Goal: Transaction & Acquisition: Purchase product/service

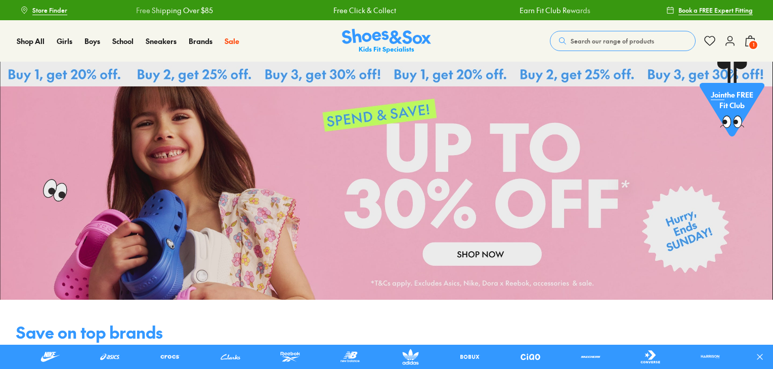
click at [593, 40] on span "Search our range of products" at bounding box center [612, 40] width 83 height 9
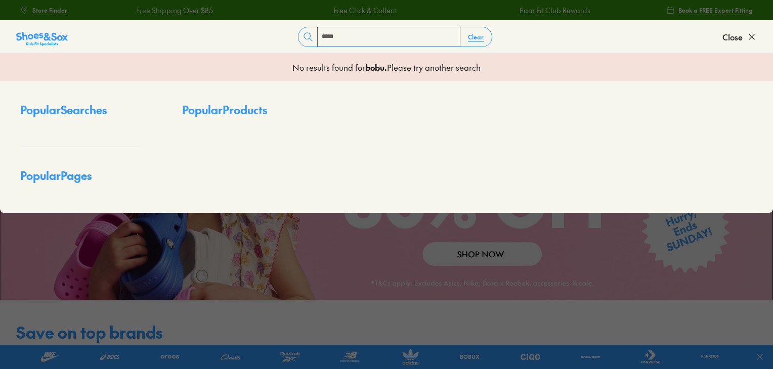
type input "*****"
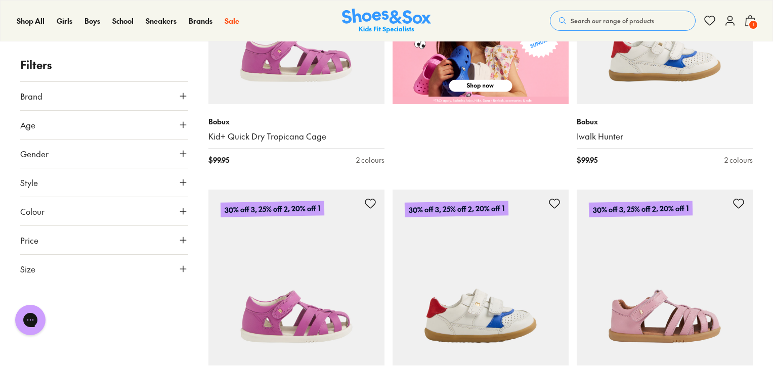
scroll to position [484, 0]
click at [94, 160] on button "Gender" at bounding box center [104, 154] width 168 height 28
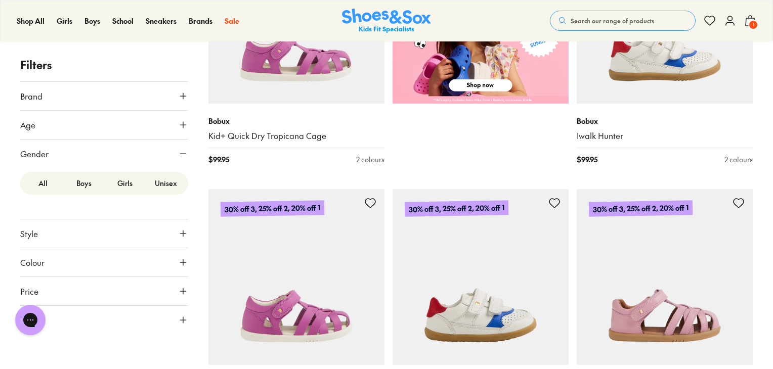
click at [82, 189] on label "Boys" at bounding box center [83, 183] width 41 height 19
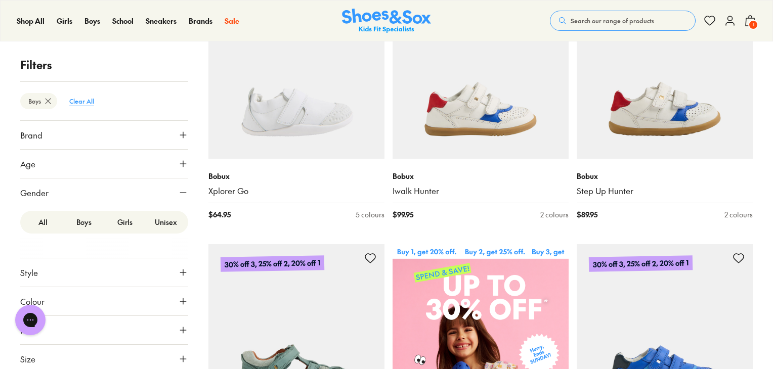
scroll to position [176, 0]
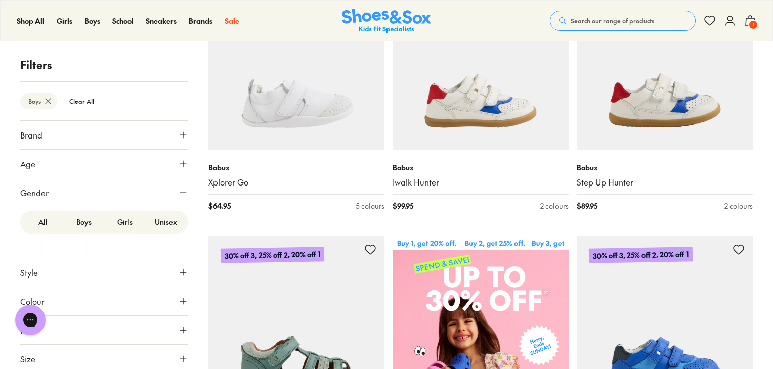
click at [39, 273] on button "Style" at bounding box center [104, 273] width 168 height 28
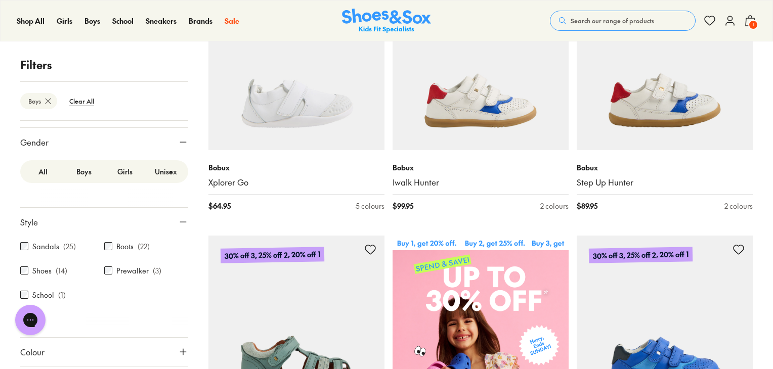
click at [63, 245] on p "( 25 )" at bounding box center [69, 246] width 13 height 11
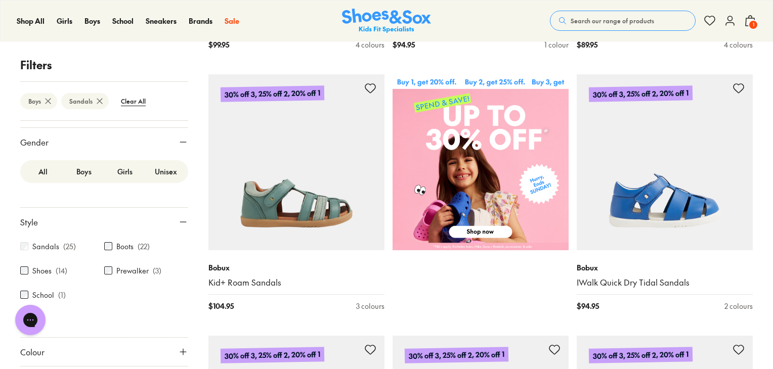
scroll to position [338, 0]
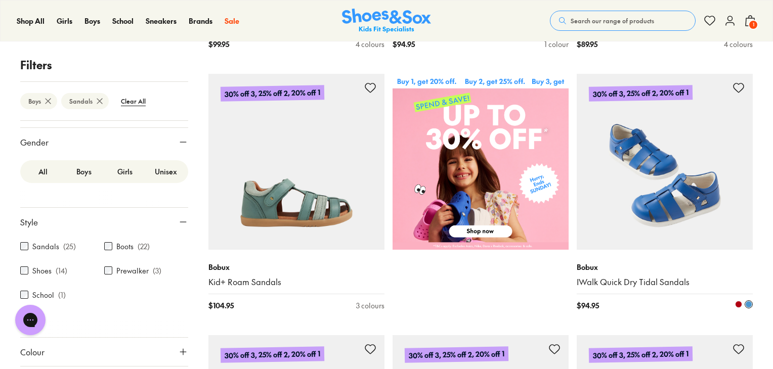
click at [703, 180] on img at bounding box center [665, 162] width 176 height 176
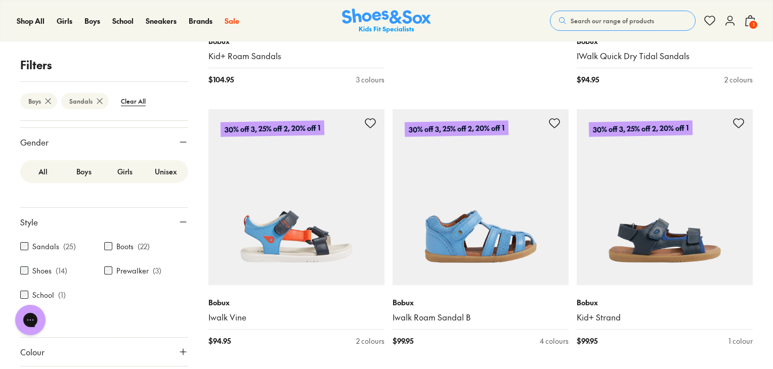
scroll to position [530, 0]
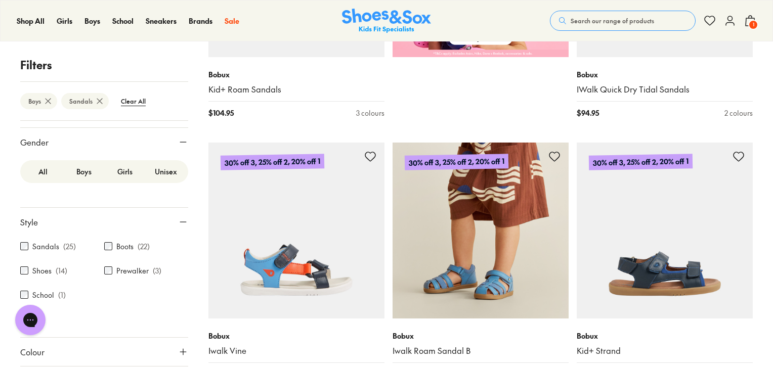
drag, startPoint x: 453, startPoint y: 261, endPoint x: 413, endPoint y: 239, distance: 45.3
click at [413, 239] on img at bounding box center [481, 231] width 176 height 176
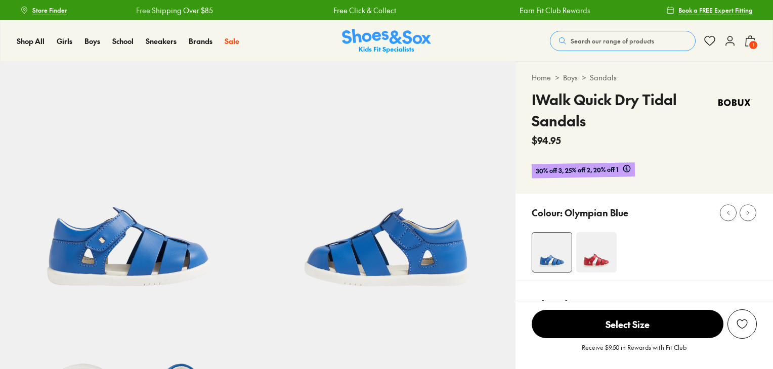
select select "*"
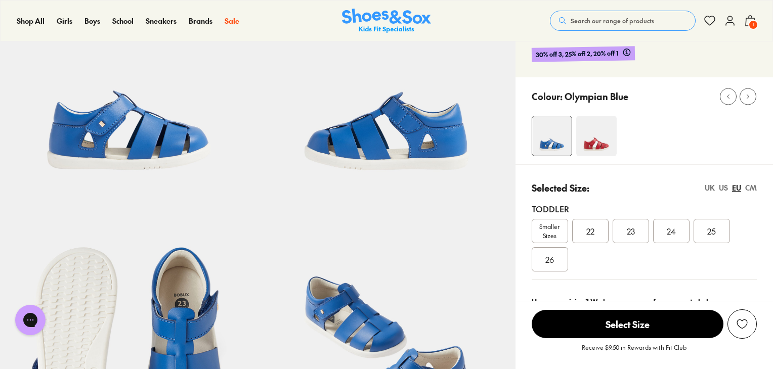
scroll to position [119, 0]
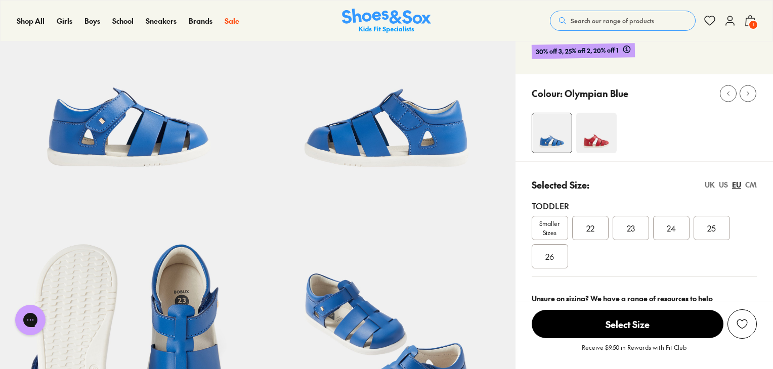
click at [631, 235] on div "23" at bounding box center [631, 228] width 36 height 24
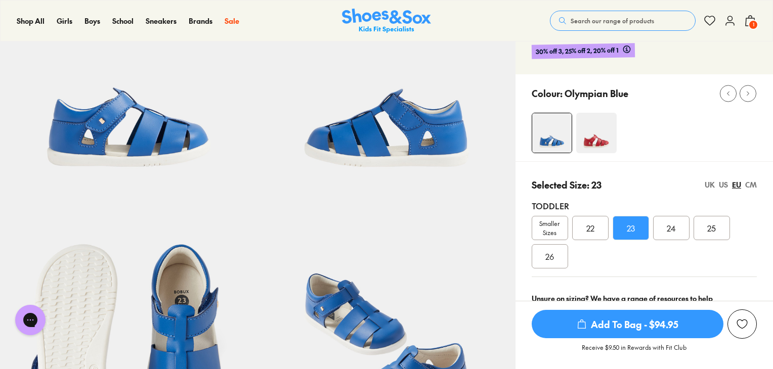
click at [600, 319] on span "Add To Bag - $94.95" at bounding box center [628, 324] width 192 height 28
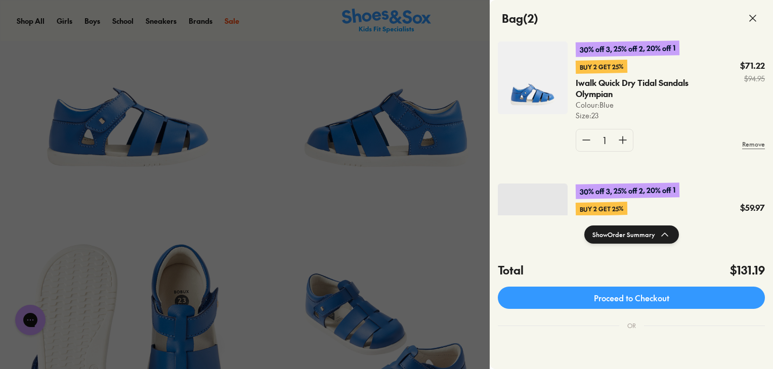
scroll to position [65, 0]
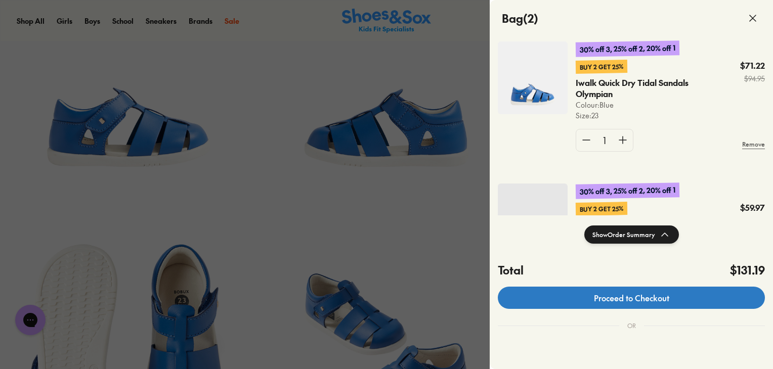
click at [617, 296] on link "Proceed to Checkout" at bounding box center [631, 298] width 267 height 22
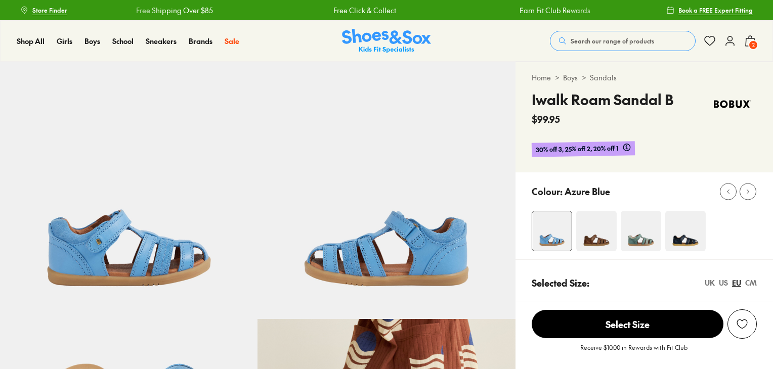
select select "*"
click at [752, 41] on span "2" at bounding box center [753, 45] width 10 height 10
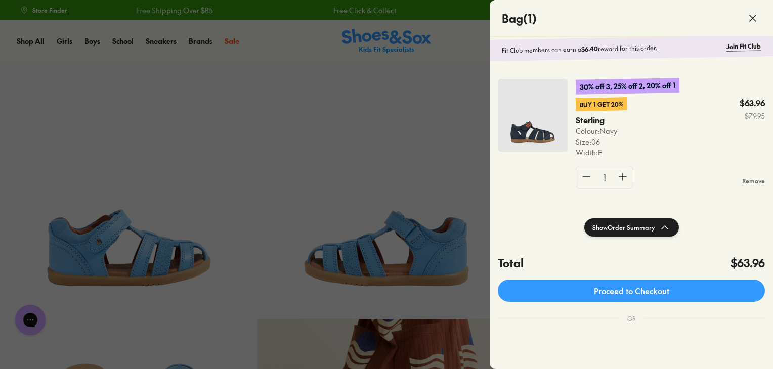
scroll to position [31, 0]
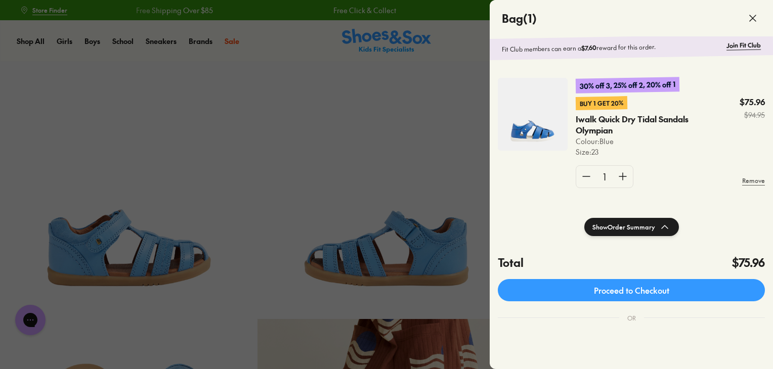
click at [550, 129] on img at bounding box center [533, 114] width 70 height 73
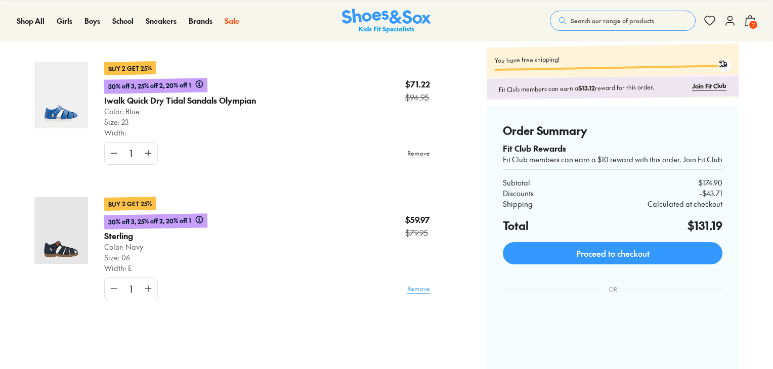
click at [427, 287] on link "Remove" at bounding box center [418, 289] width 23 height 18
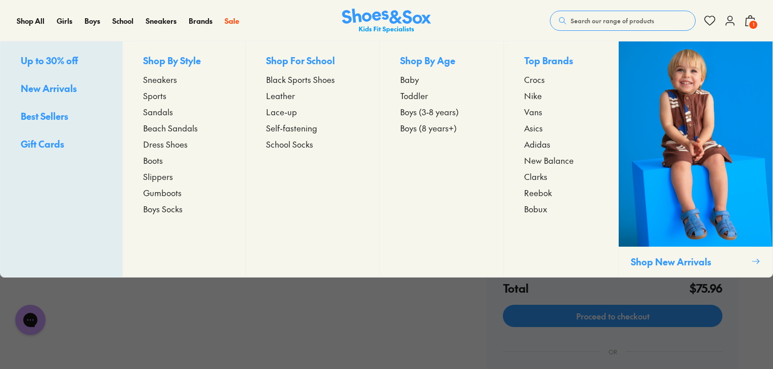
click at [48, 59] on span "Up to 30% off" at bounding box center [49, 60] width 57 height 13
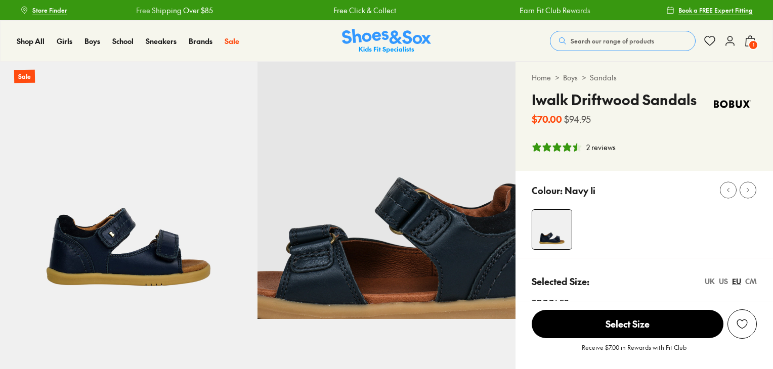
select select "*"
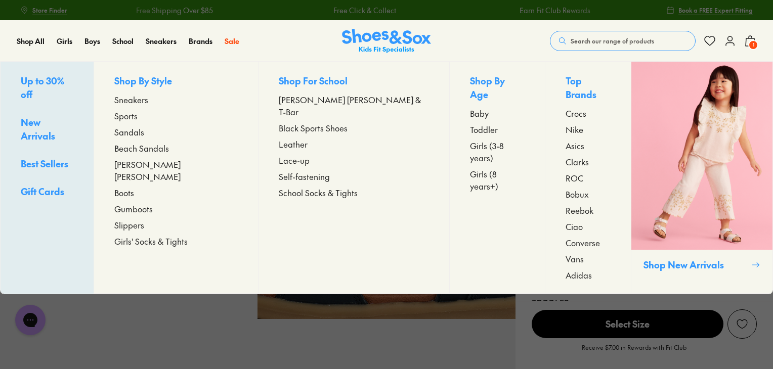
click at [64, 76] on span "Up to 30% off" at bounding box center [43, 87] width 44 height 26
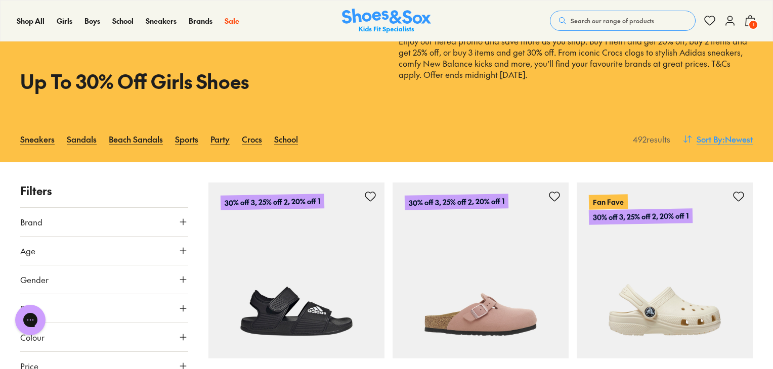
click at [723, 139] on span ": Newest" at bounding box center [738, 139] width 30 height 12
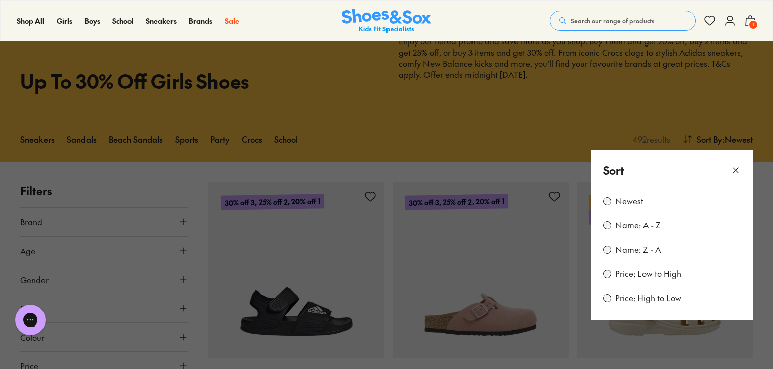
click at [646, 276] on label "Price: Low to High" at bounding box center [648, 274] width 66 height 11
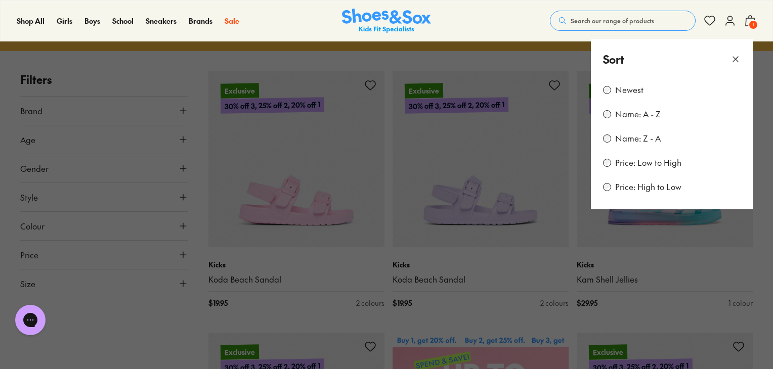
click at [102, 357] on button at bounding box center [386, 184] width 773 height 369
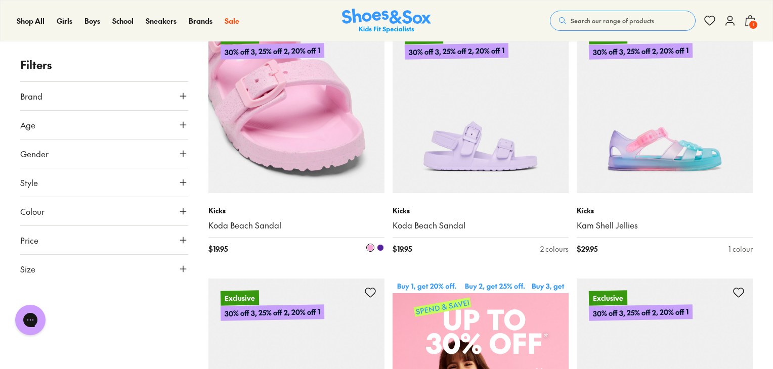
scroll to position [0, 0]
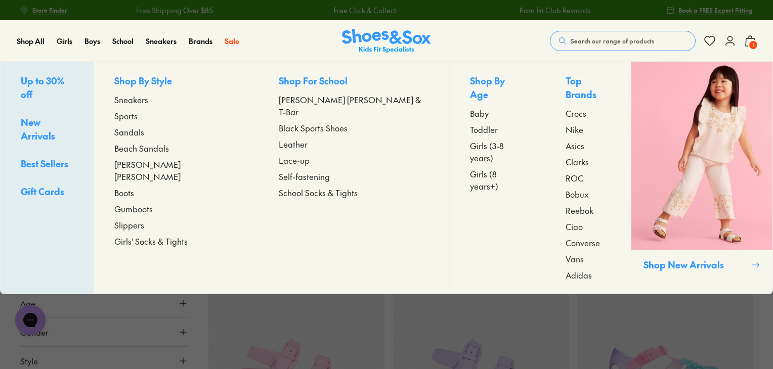
click at [59, 76] on span "Up to 30% off" at bounding box center [43, 87] width 44 height 26
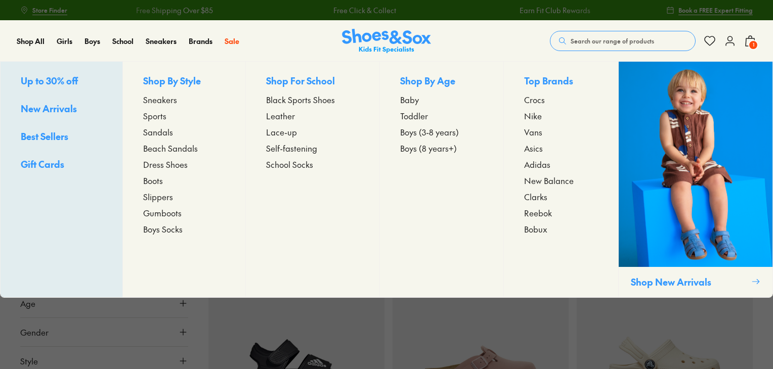
click at [65, 77] on span "Up to 30% off" at bounding box center [49, 80] width 57 height 13
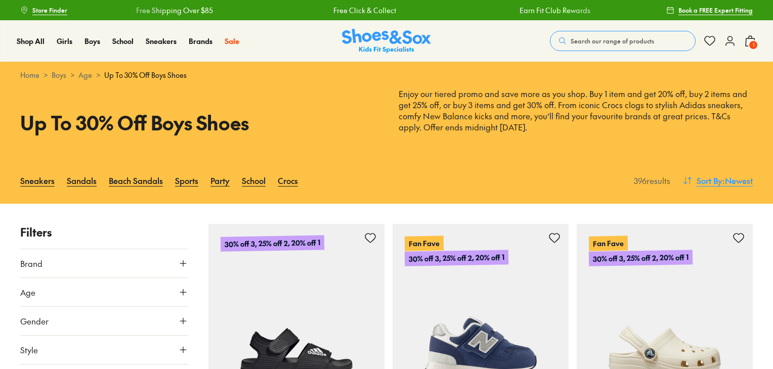
click at [715, 182] on span "Sort By" at bounding box center [710, 181] width 26 height 12
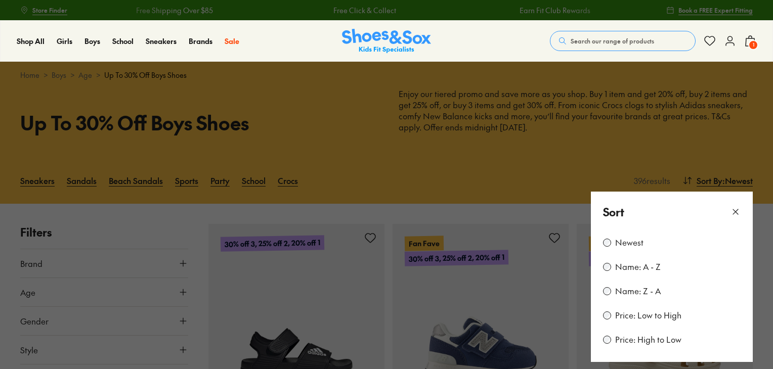
click at [631, 317] on label "Price: Low to High" at bounding box center [648, 315] width 66 height 11
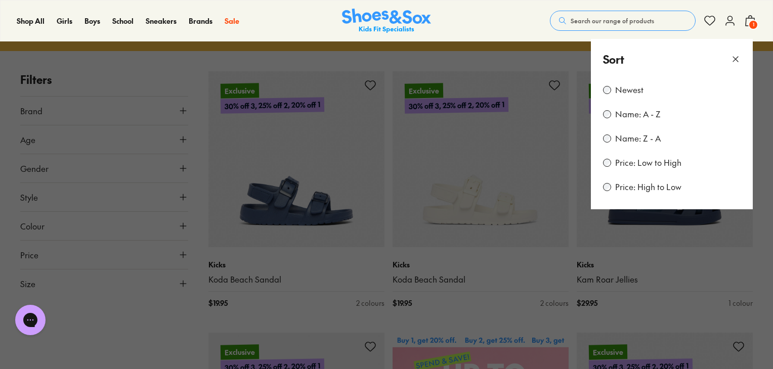
click at [113, 318] on button at bounding box center [386, 184] width 773 height 369
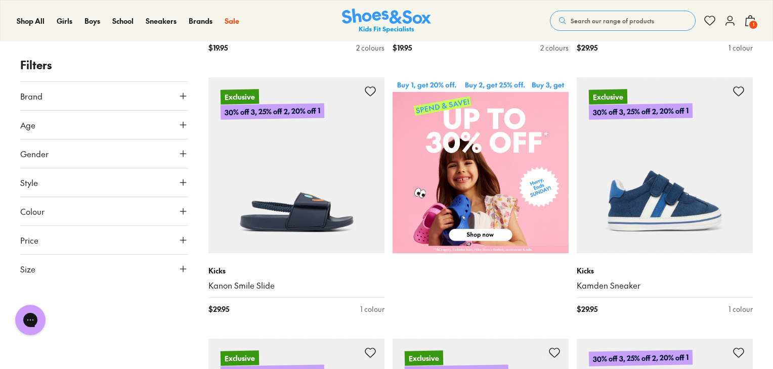
scroll to position [243, 0]
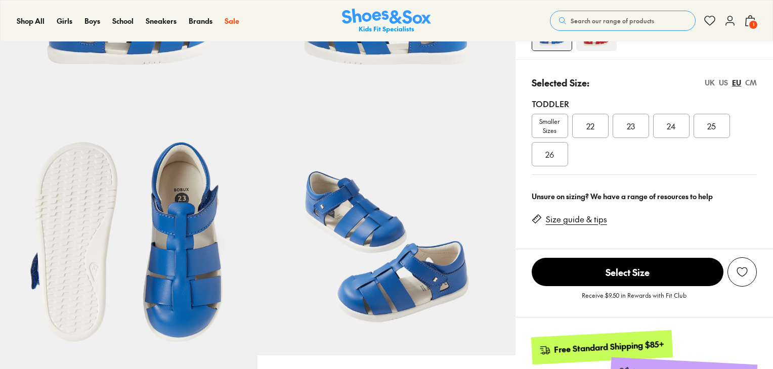
select select "*"
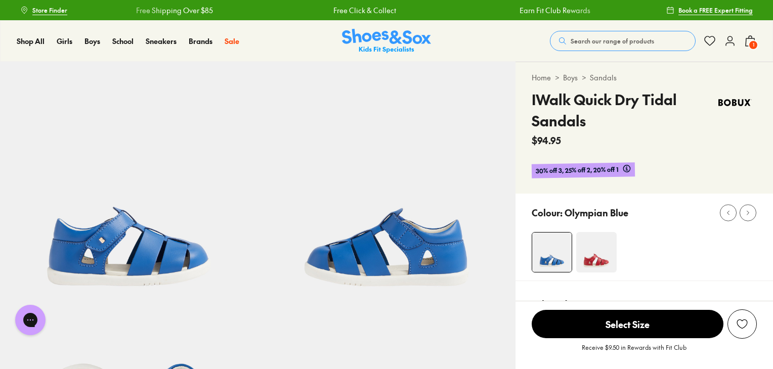
click at [749, 43] on span "1" at bounding box center [753, 45] width 10 height 10
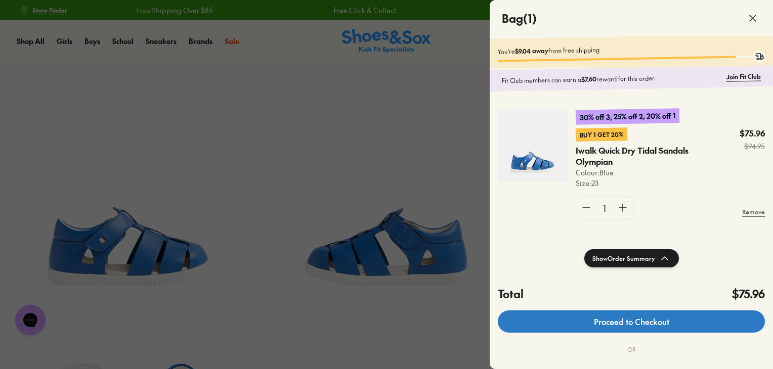
drag, startPoint x: 658, startPoint y: 323, endPoint x: 603, endPoint y: 324, distance: 54.7
click at [603, 324] on link "Proceed to Checkout" at bounding box center [631, 322] width 267 height 22
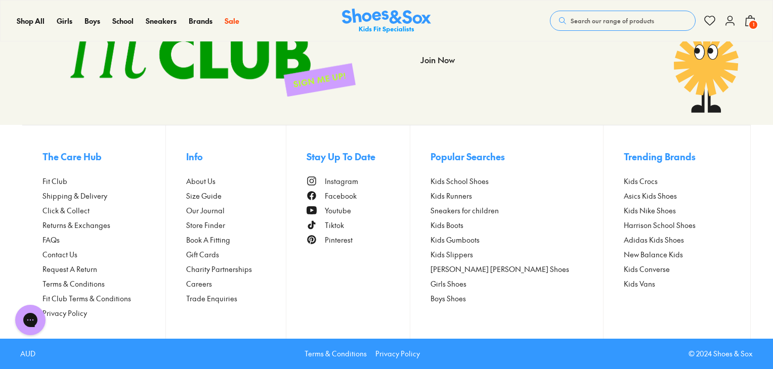
scroll to position [597, 0]
click at [70, 216] on span "Click & Collect" at bounding box center [66, 210] width 47 height 11
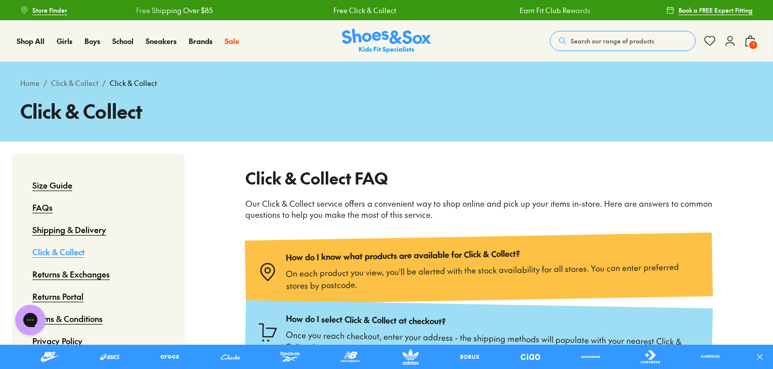
click at [755, 44] on span "1" at bounding box center [753, 45] width 10 height 10
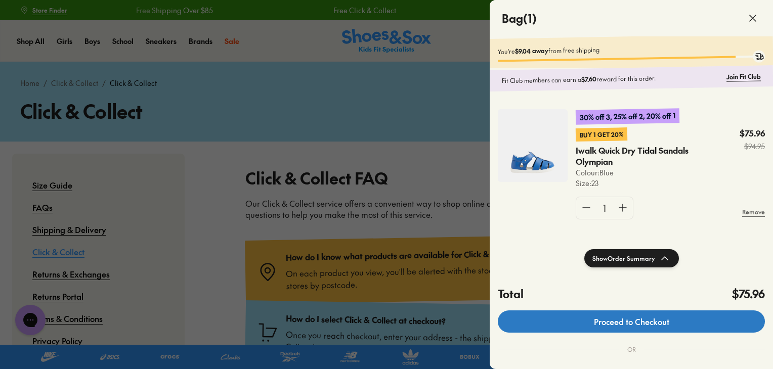
click at [631, 329] on link "Proceed to Checkout" at bounding box center [631, 322] width 267 height 22
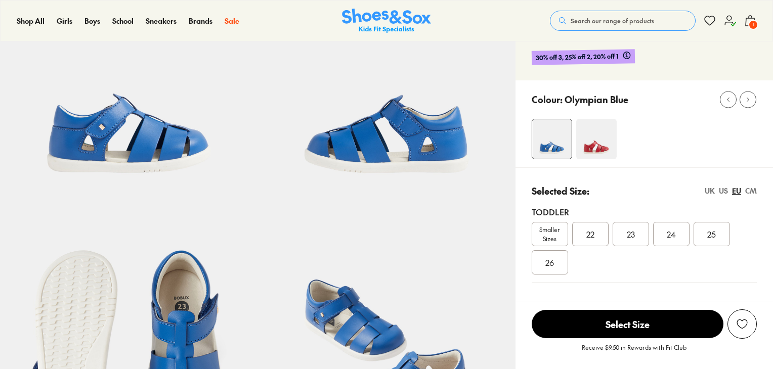
scroll to position [470, 0]
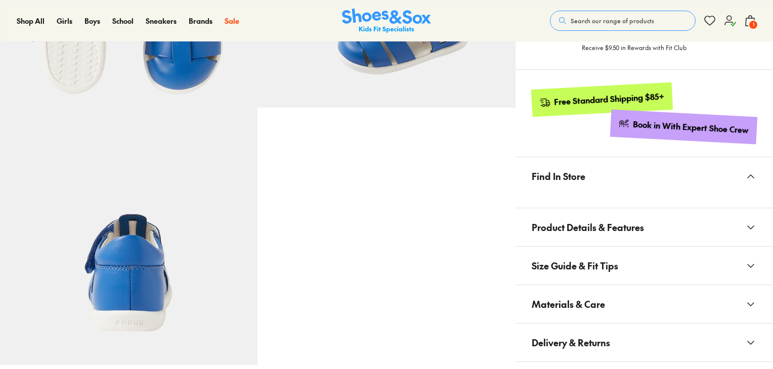
click at [618, 158] on button "Find In Store" at bounding box center [645, 176] width 258 height 38
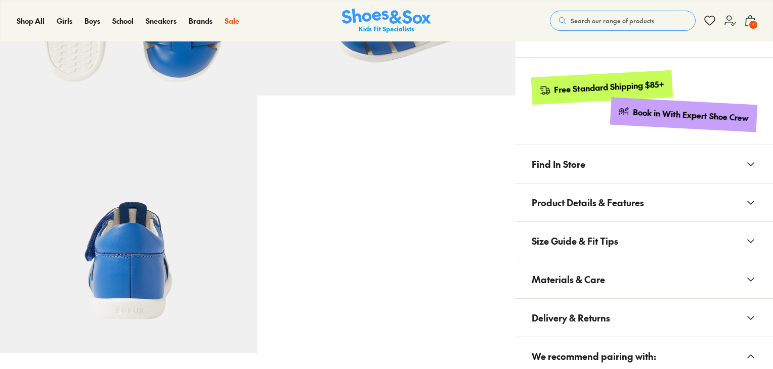
scroll to position [0, 0]
click at [618, 158] on button "Find In Store" at bounding box center [645, 164] width 258 height 38
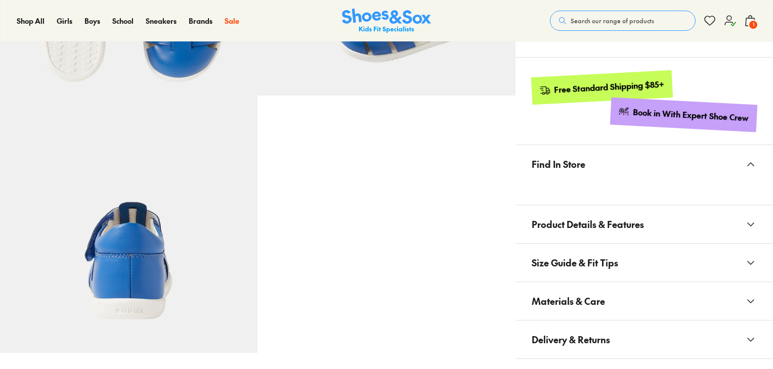
select select "*"
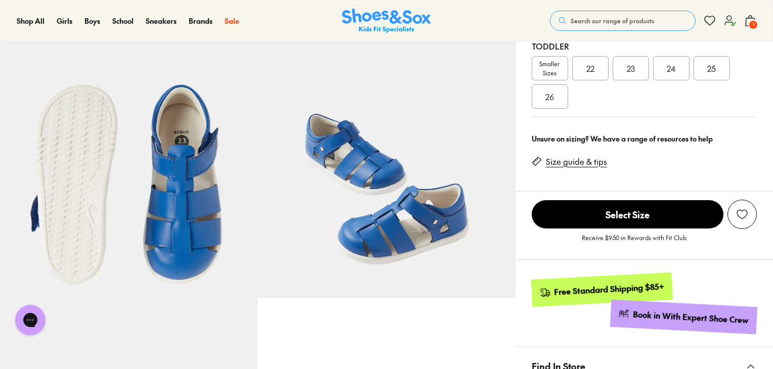
click at [624, 65] on div "23" at bounding box center [631, 68] width 36 height 24
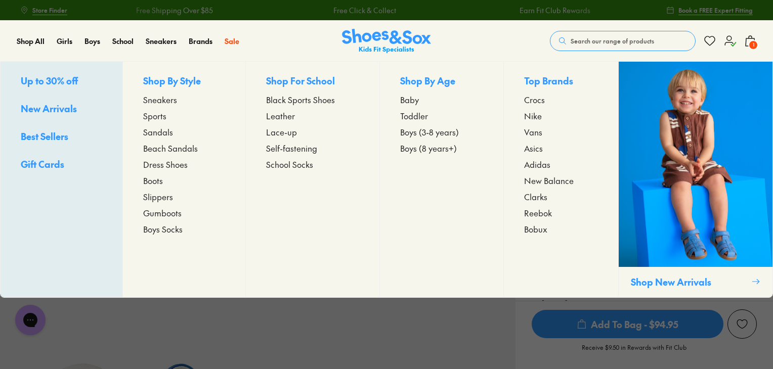
click at [156, 130] on span "Sandals" at bounding box center [158, 132] width 30 height 12
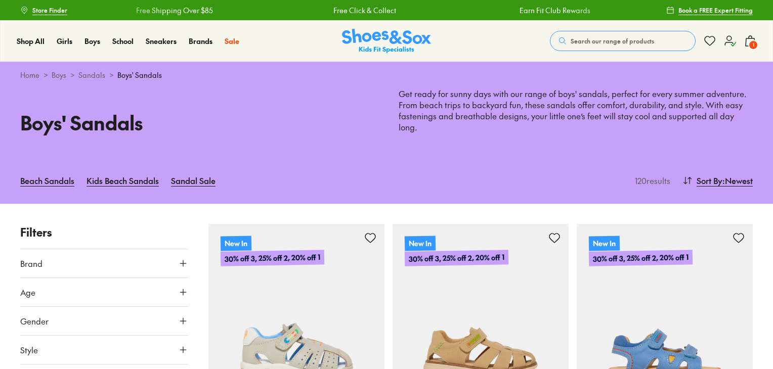
type input "***"
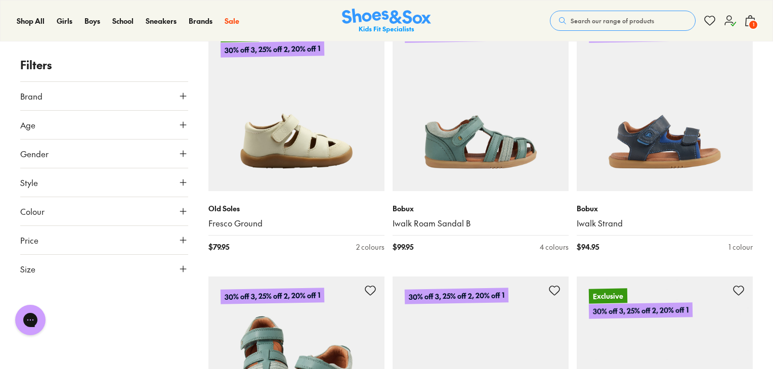
scroll to position [2300, 0]
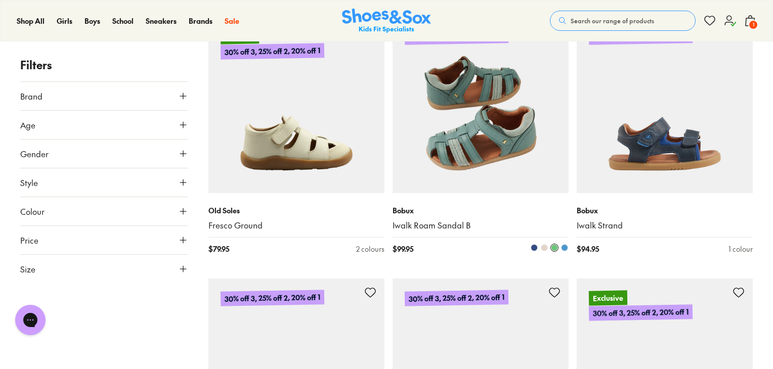
click at [446, 81] on img at bounding box center [481, 105] width 176 height 176
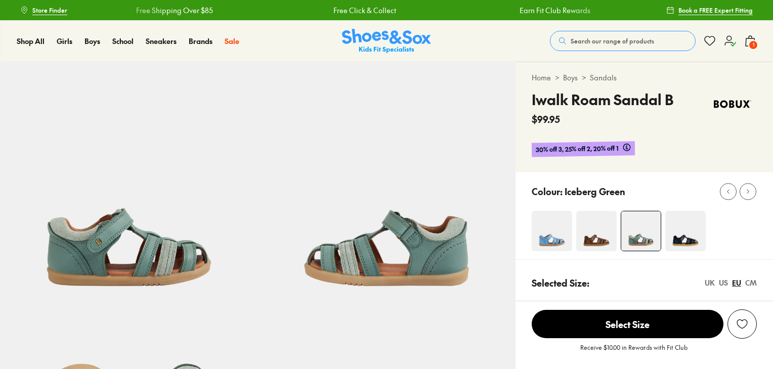
scroll to position [174, 0]
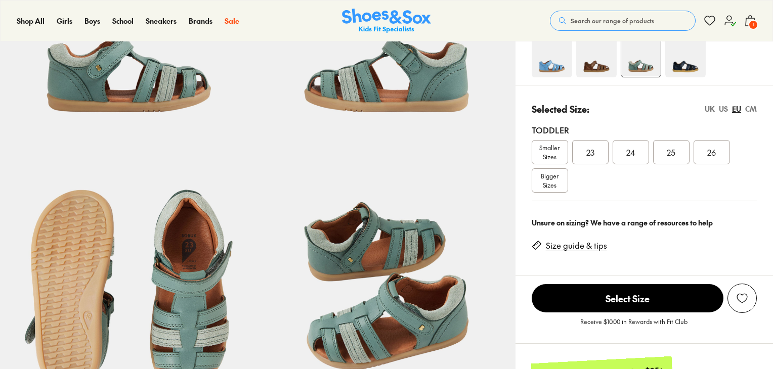
click at [589, 150] on span "23" at bounding box center [591, 152] width 8 height 12
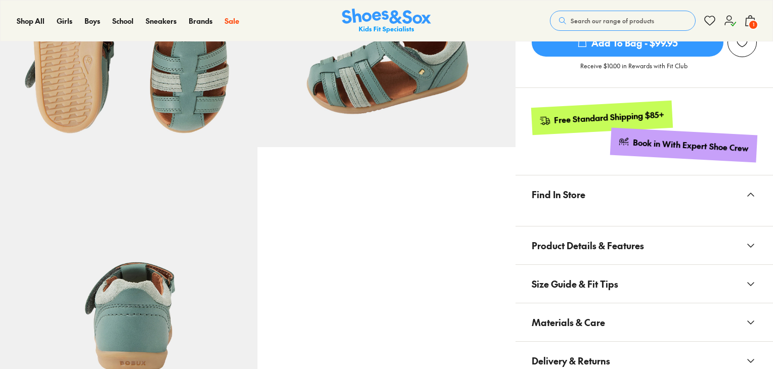
scroll to position [483, 0]
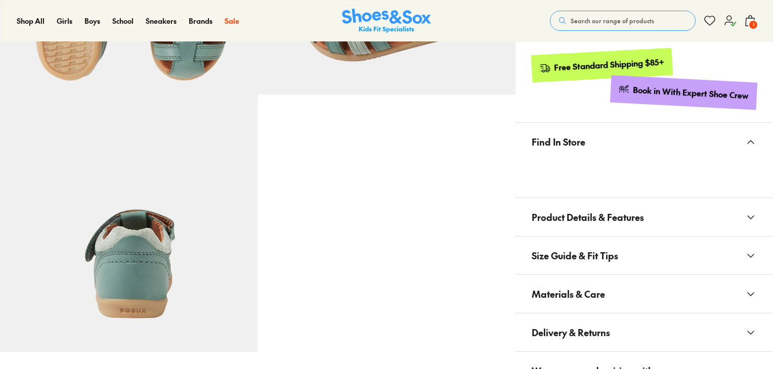
select select "*"
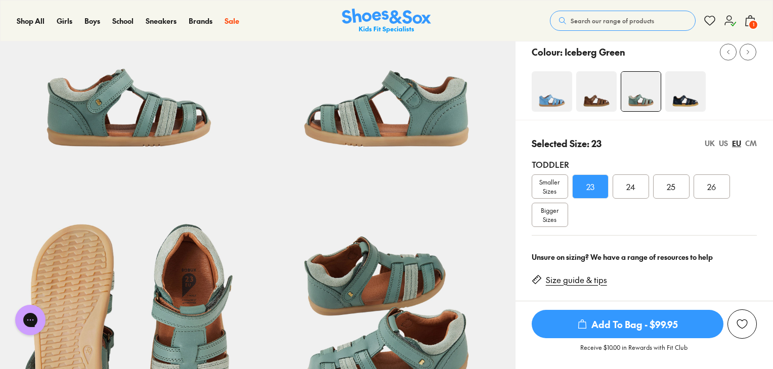
scroll to position [134, 0]
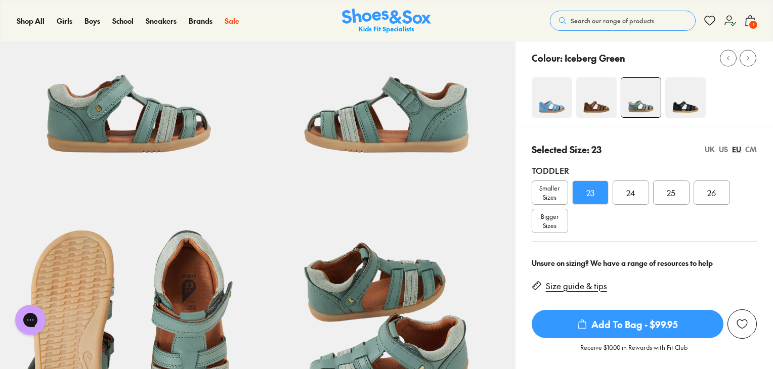
click at [545, 106] on img at bounding box center [552, 97] width 40 height 40
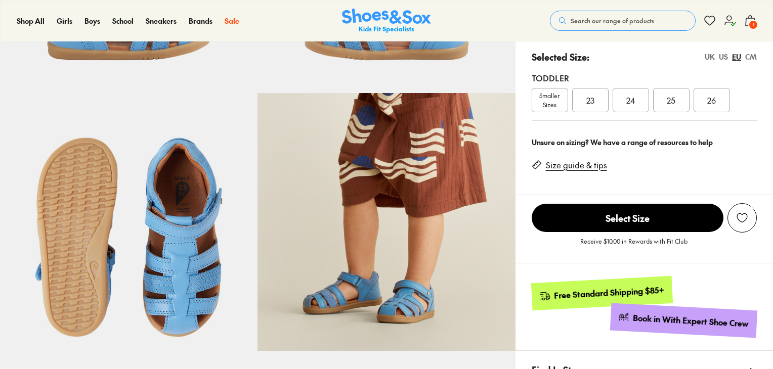
click at [591, 101] on span "23" at bounding box center [591, 100] width 8 height 12
select select "*"
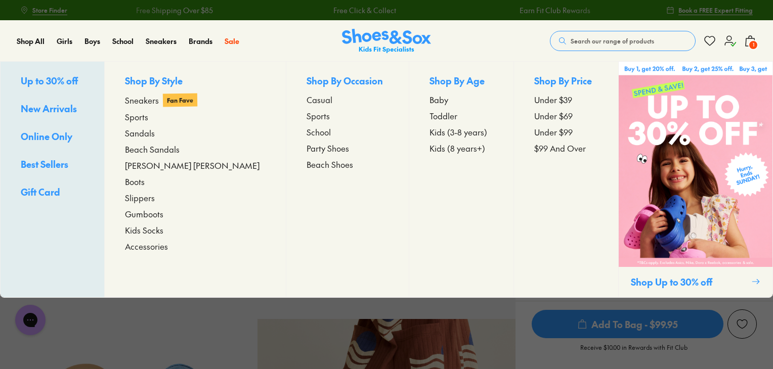
click at [168, 245] on span "Accessories" at bounding box center [146, 246] width 43 height 12
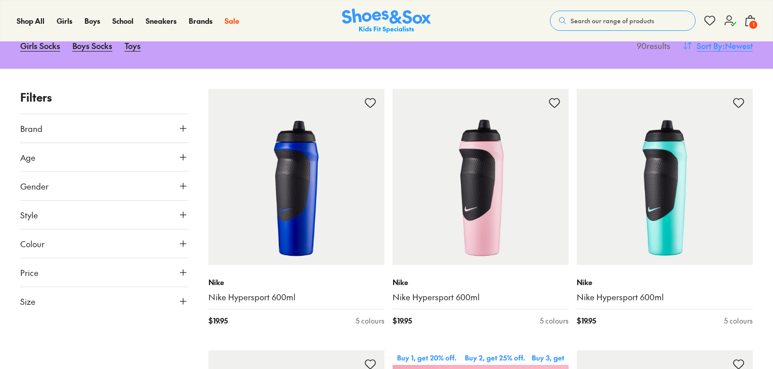
scroll to position [59, 0]
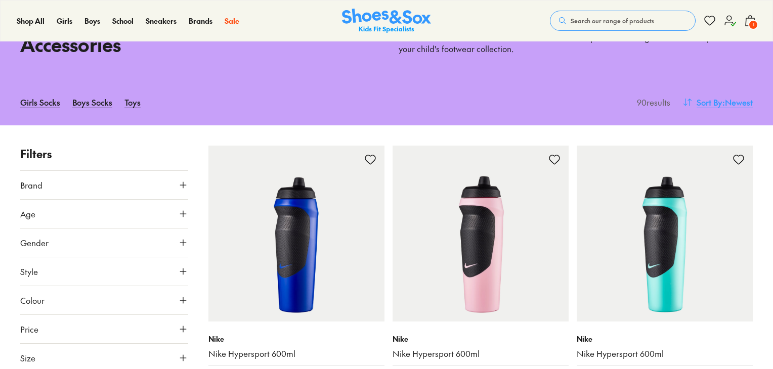
click at [709, 112] on button "Sort By : Newest" at bounding box center [718, 102] width 70 height 22
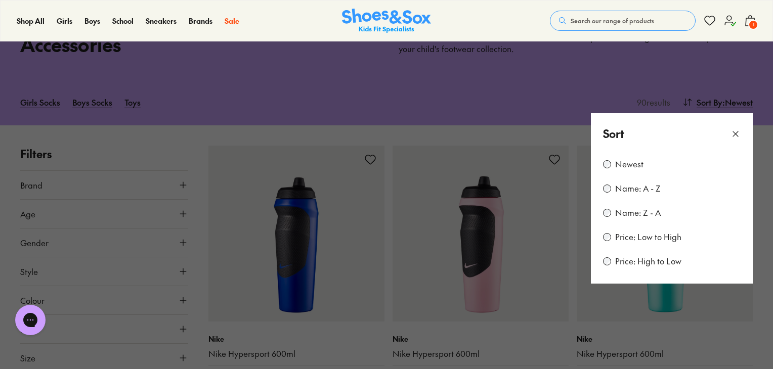
scroll to position [0, 0]
click at [633, 242] on label "Price: Low to High" at bounding box center [648, 237] width 66 height 11
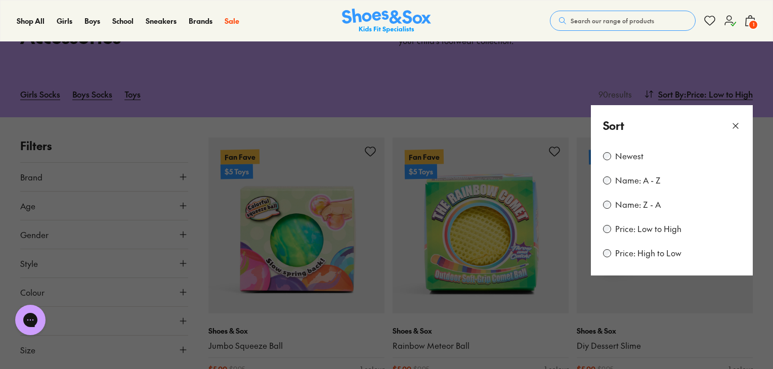
click at [549, 89] on button at bounding box center [386, 184] width 773 height 369
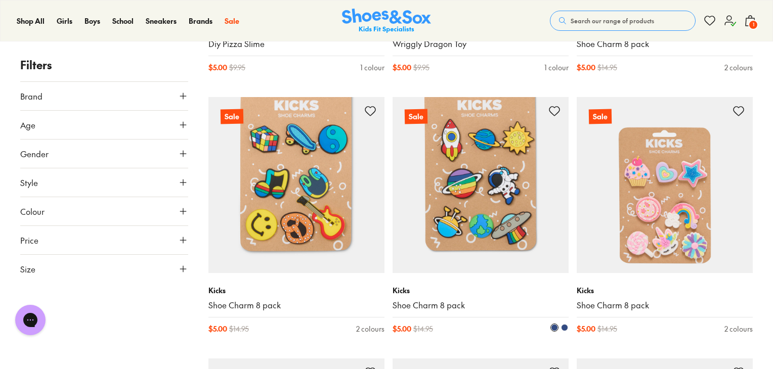
scroll to position [1154, 0]
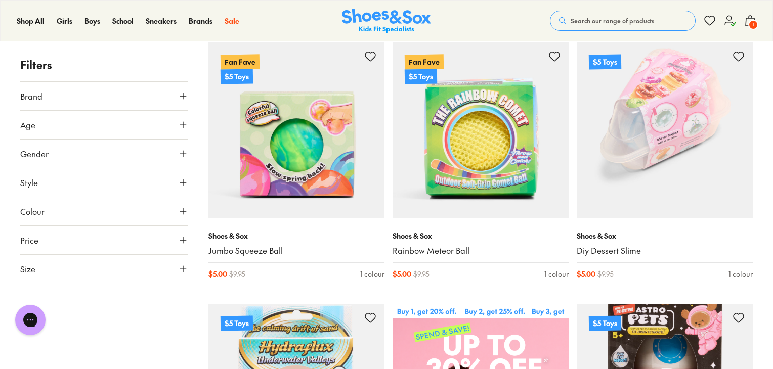
scroll to position [47, 0]
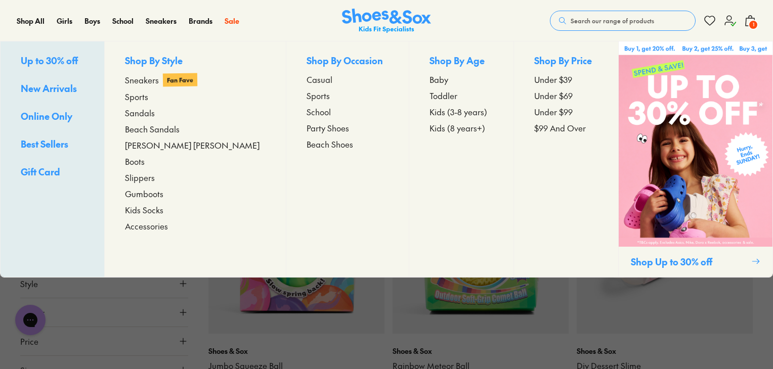
click at [151, 179] on span "Slippers" at bounding box center [140, 178] width 30 height 12
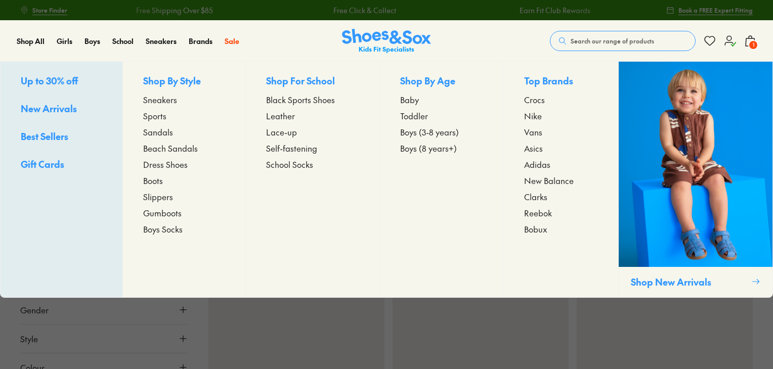
scroll to position [88, 0]
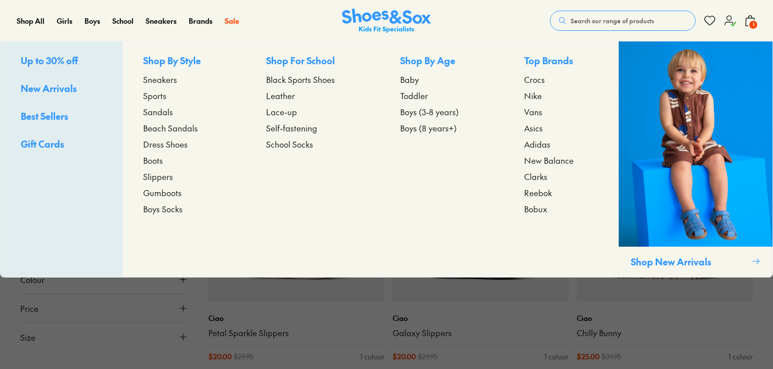
click at [163, 175] on span "Slippers" at bounding box center [158, 177] width 30 height 12
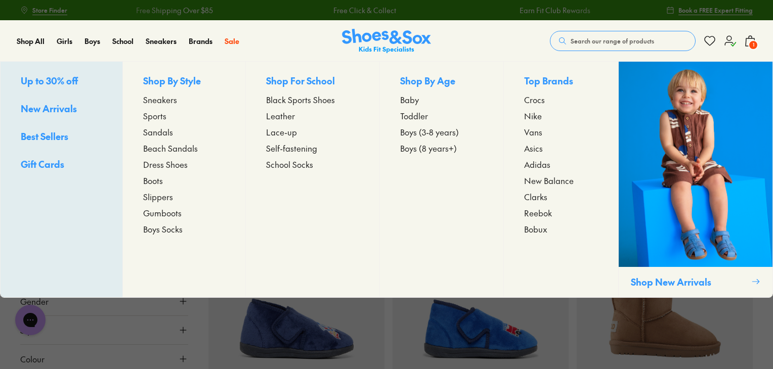
click at [62, 84] on span "Up to 30% off" at bounding box center [49, 80] width 57 height 13
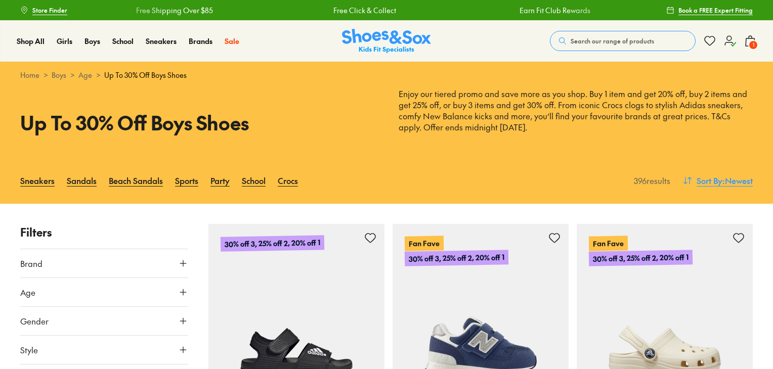
click at [733, 173] on button "Sort By : Newest" at bounding box center [718, 181] width 70 height 22
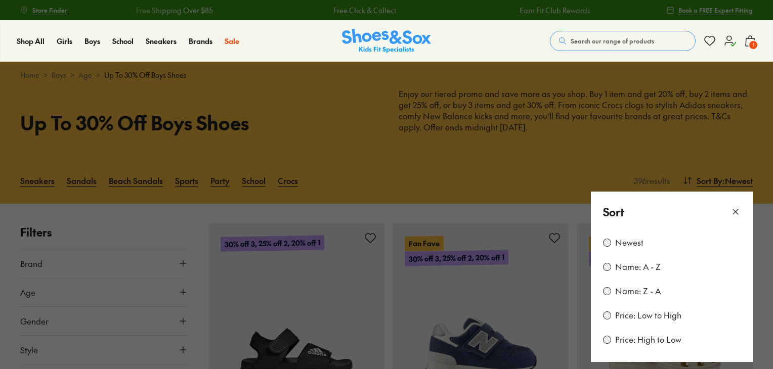
click at [639, 319] on label "Price: Low to High" at bounding box center [648, 315] width 66 height 11
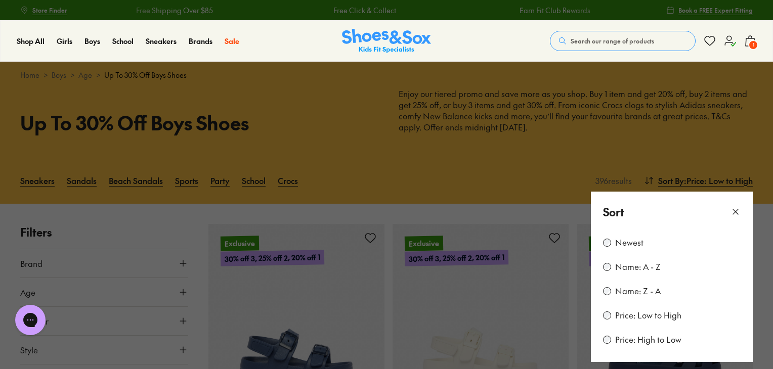
click at [451, 163] on button at bounding box center [386, 184] width 773 height 369
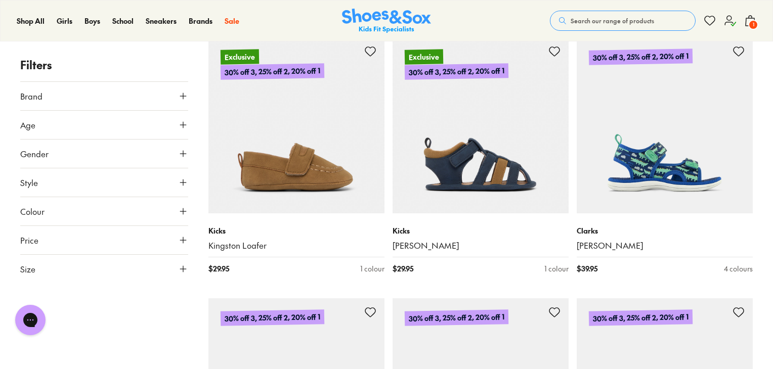
scroll to position [709, 0]
click at [40, 262] on button "Size" at bounding box center [104, 269] width 168 height 28
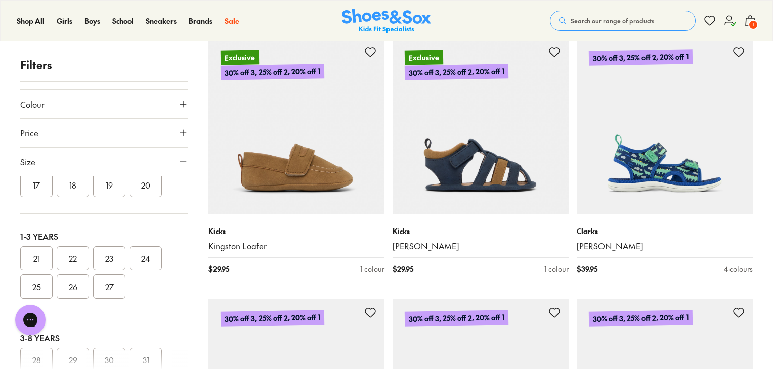
scroll to position [63, 0]
click at [110, 250] on button "23" at bounding box center [109, 258] width 32 height 24
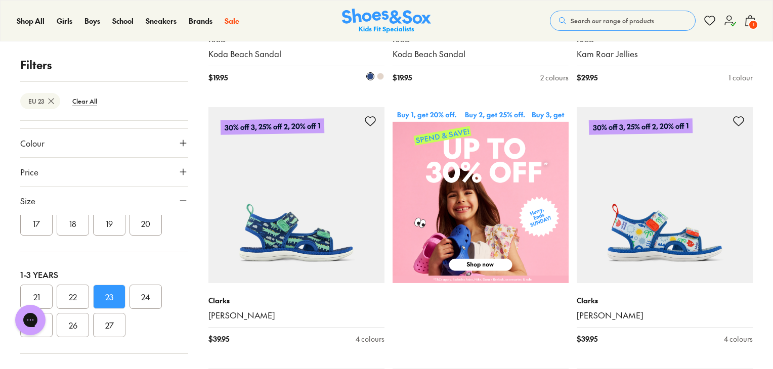
scroll to position [423, 0]
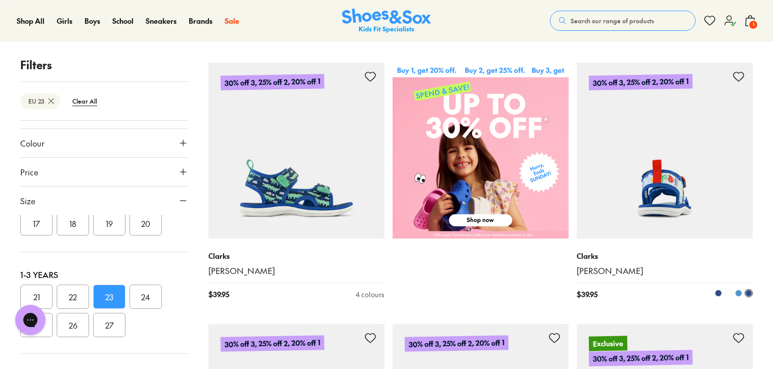
click at [674, 173] on img at bounding box center [665, 151] width 176 height 176
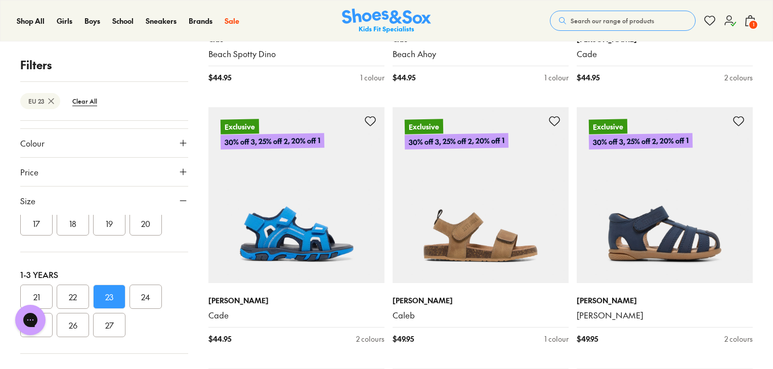
scroll to position [1199, 0]
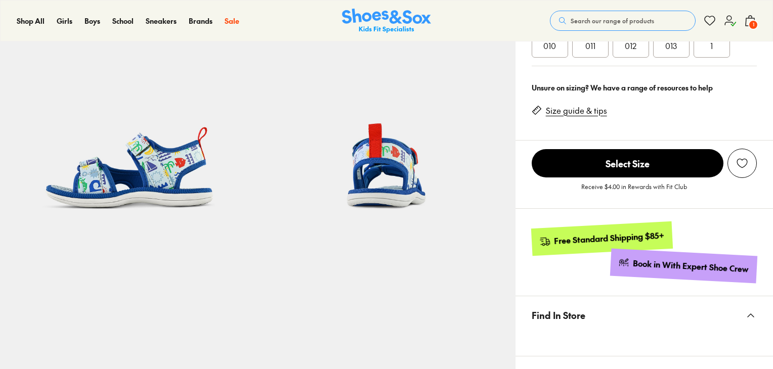
select select "*"
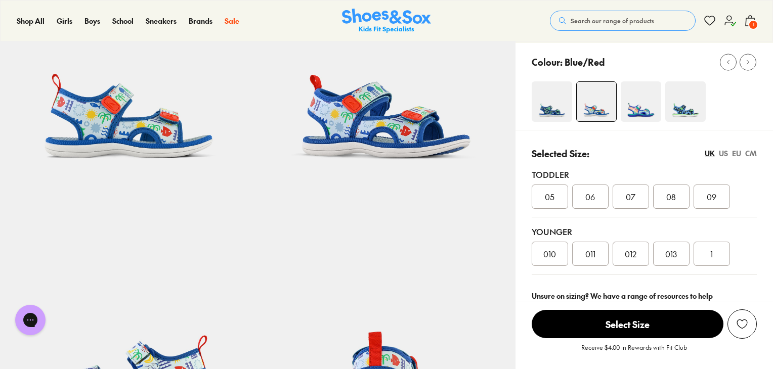
scroll to position [73, 0]
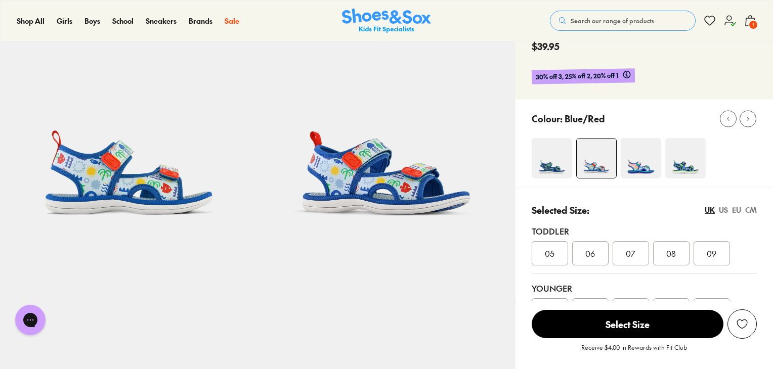
click at [736, 207] on div "EU" at bounding box center [736, 210] width 9 height 11
click at [591, 258] on span "23" at bounding box center [591, 253] width 8 height 12
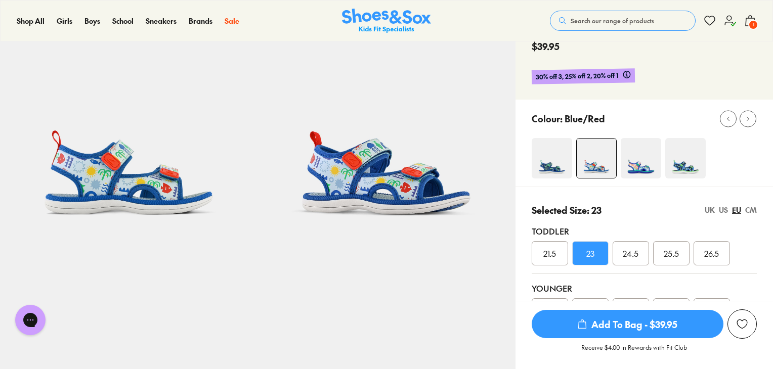
click at [560, 161] on img at bounding box center [552, 158] width 40 height 40
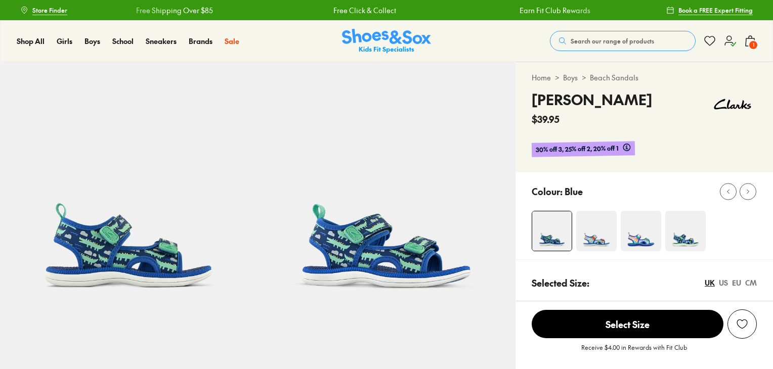
click at [628, 238] on img at bounding box center [641, 231] width 40 height 40
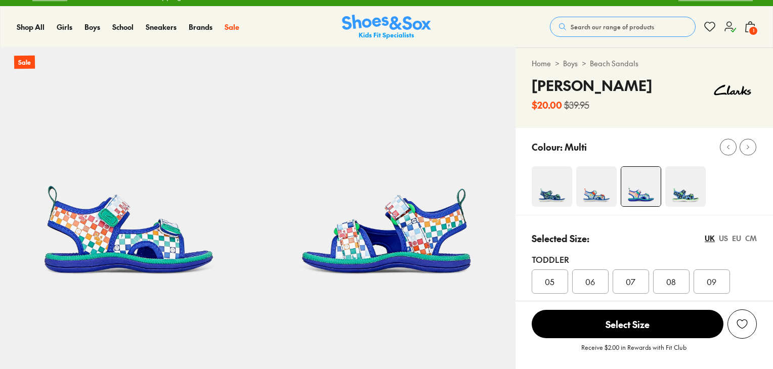
select select "*"
click at [684, 187] on img at bounding box center [685, 186] width 40 height 40
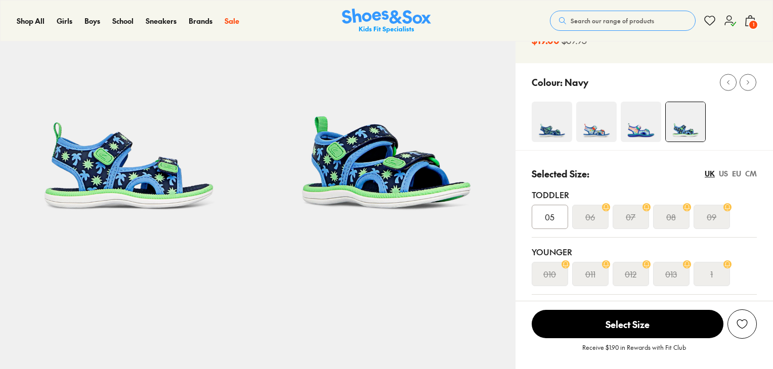
scroll to position [79, 0]
click at [631, 126] on img at bounding box center [641, 122] width 40 height 40
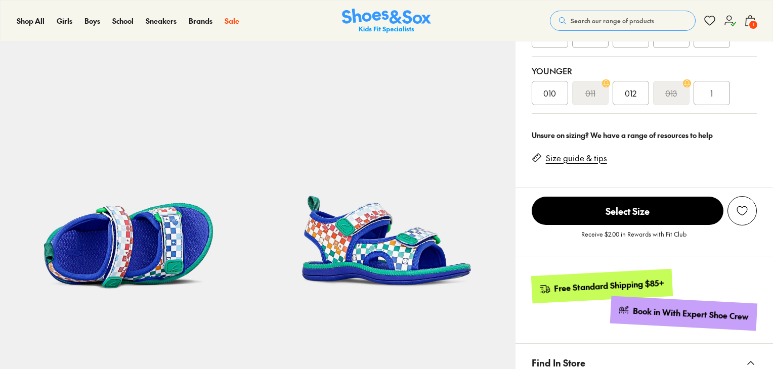
scroll to position [261, 0]
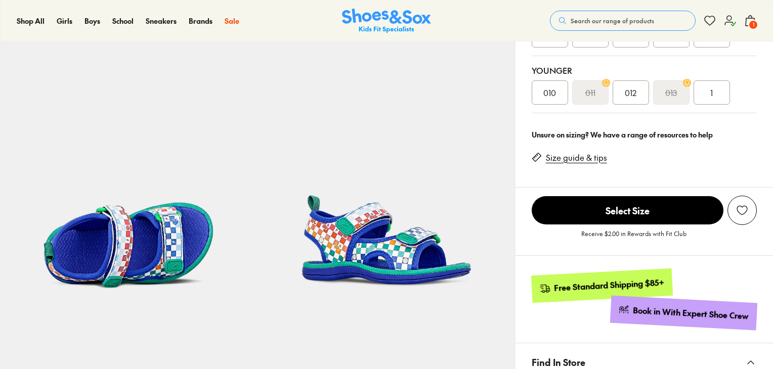
select select "*"
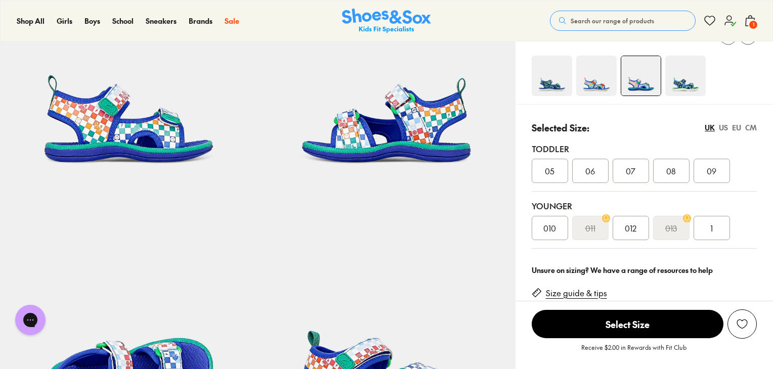
scroll to position [0, 0]
click at [735, 126] on div "EU" at bounding box center [736, 127] width 9 height 11
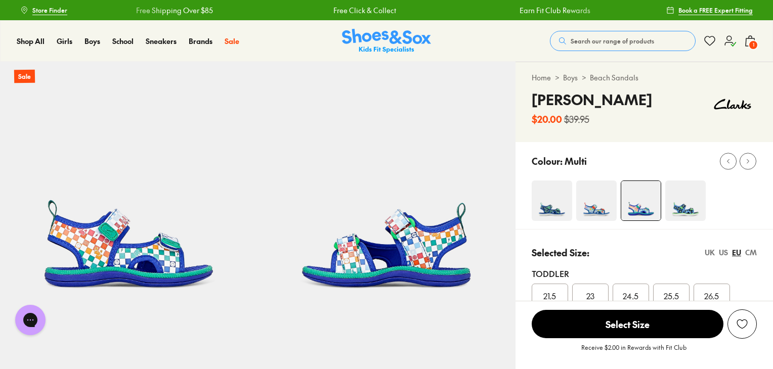
click at [608, 213] on img at bounding box center [596, 201] width 40 height 40
click at [591, 203] on img at bounding box center [596, 201] width 40 height 40
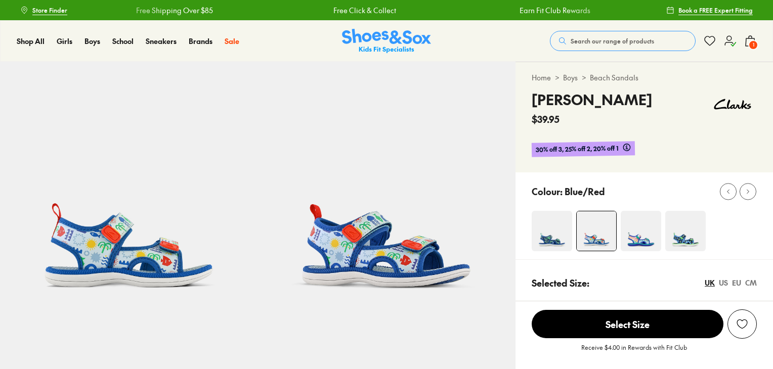
select select "*"
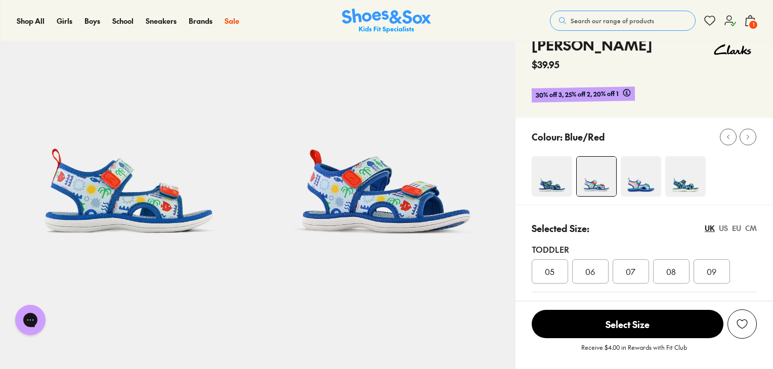
click at [737, 229] on div "EU" at bounding box center [736, 228] width 9 height 11
click at [592, 270] on span "23" at bounding box center [591, 272] width 8 height 12
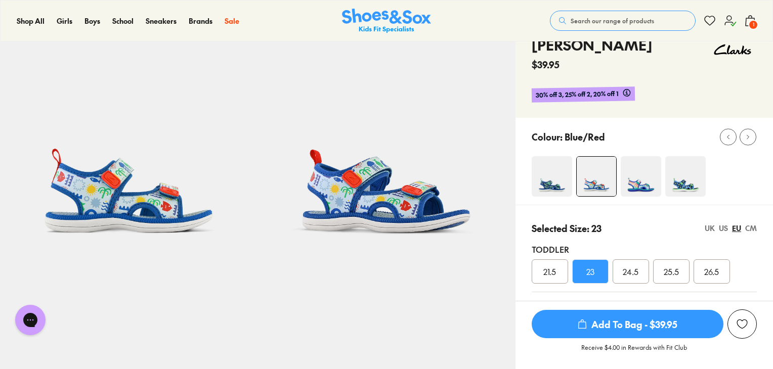
click at [609, 327] on span "Add To Bag - $39.95" at bounding box center [628, 324] width 192 height 28
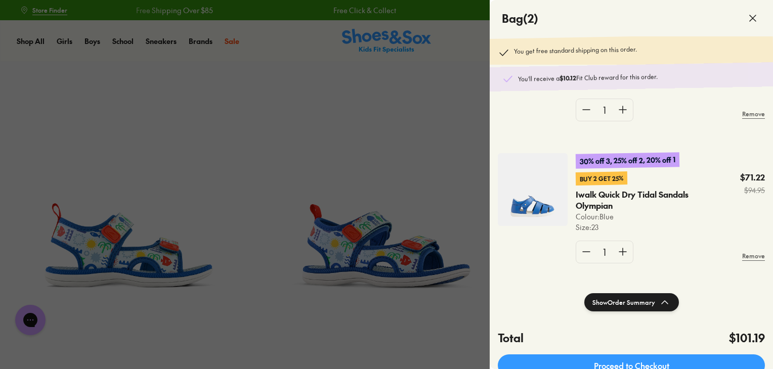
scroll to position [99, 0]
click at [287, 49] on div at bounding box center [386, 184] width 773 height 369
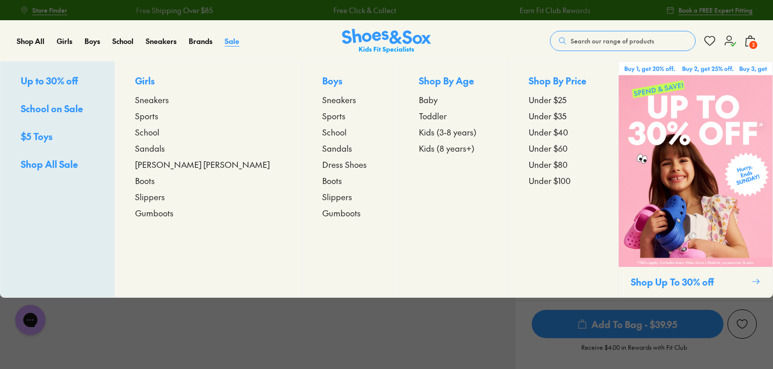
click at [229, 42] on span "Sale" at bounding box center [232, 41] width 15 height 10
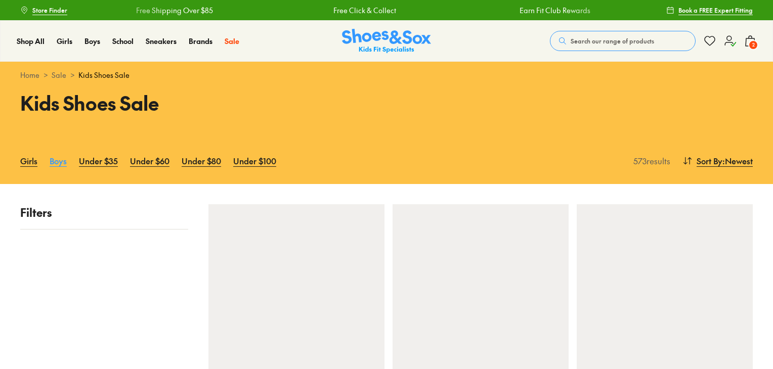
click at [57, 160] on link "Boys" at bounding box center [58, 161] width 17 height 22
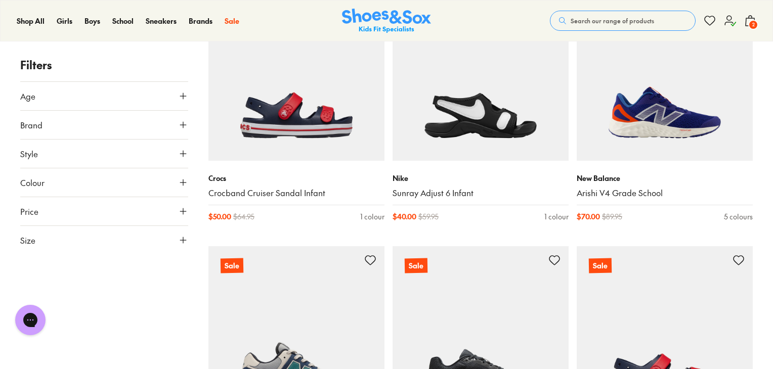
scroll to position [743, 0]
click at [72, 243] on button "Size" at bounding box center [104, 240] width 168 height 28
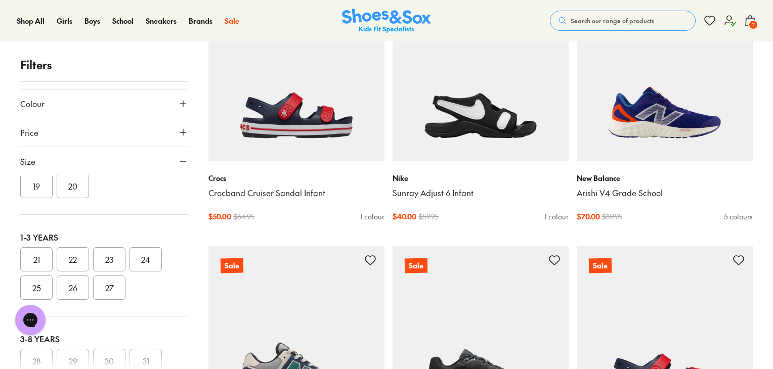
scroll to position [62, 0]
click at [111, 260] on button "23" at bounding box center [109, 258] width 32 height 24
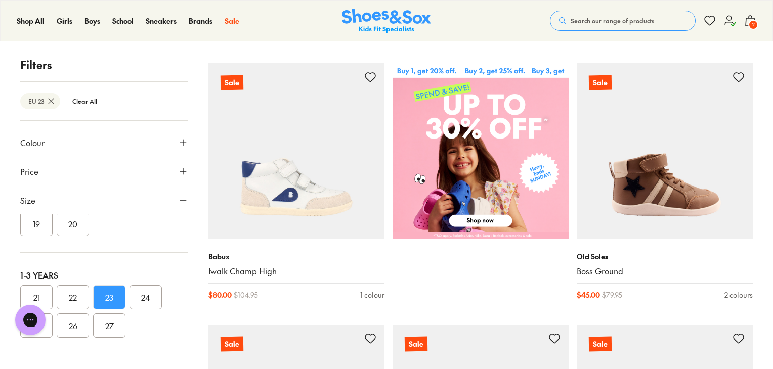
scroll to position [440, 0]
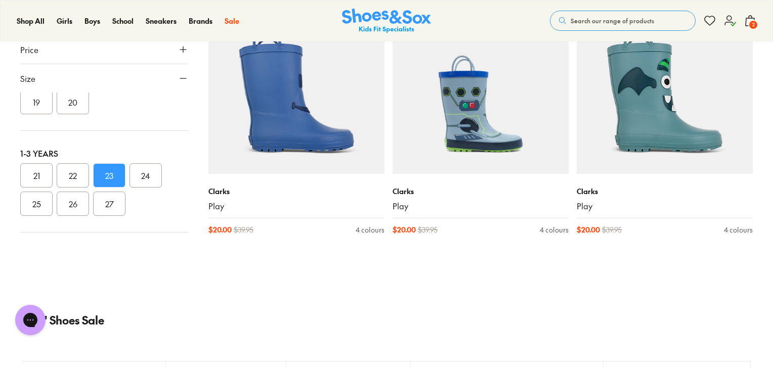
scroll to position [4079, 0]
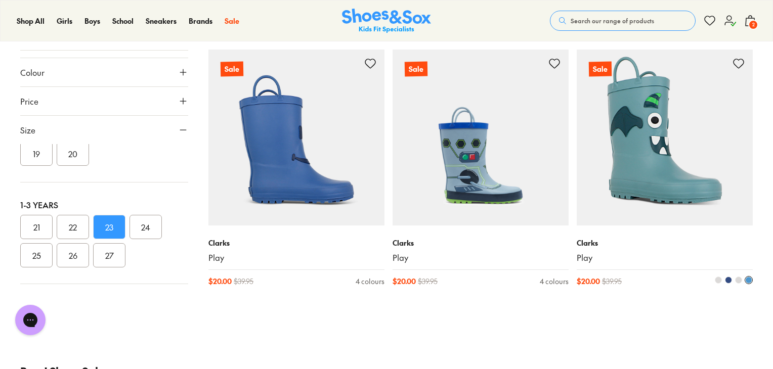
click at [620, 148] on img at bounding box center [665, 138] width 176 height 176
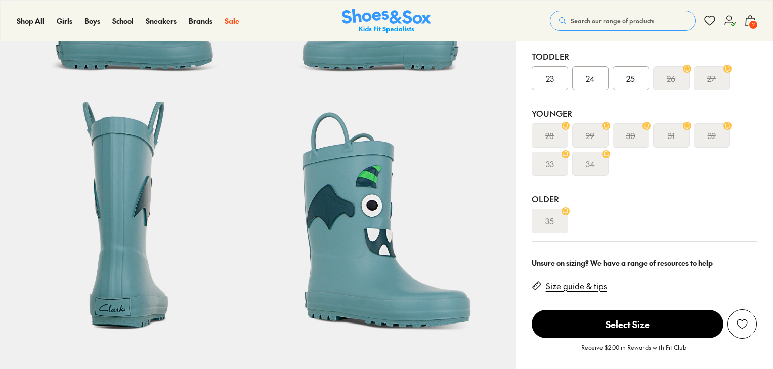
select select "*"
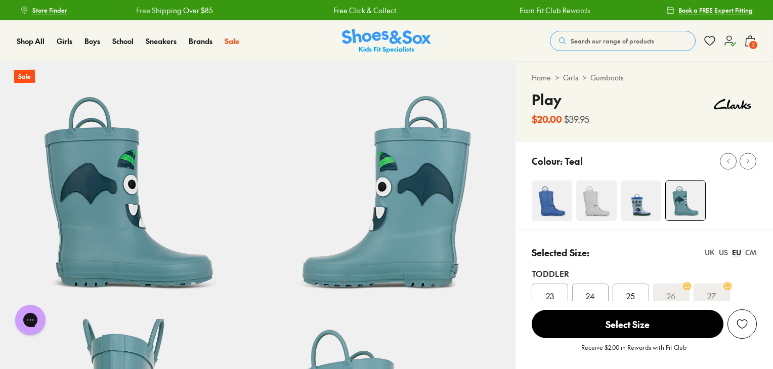
click at [749, 41] on span "2" at bounding box center [753, 45] width 10 height 10
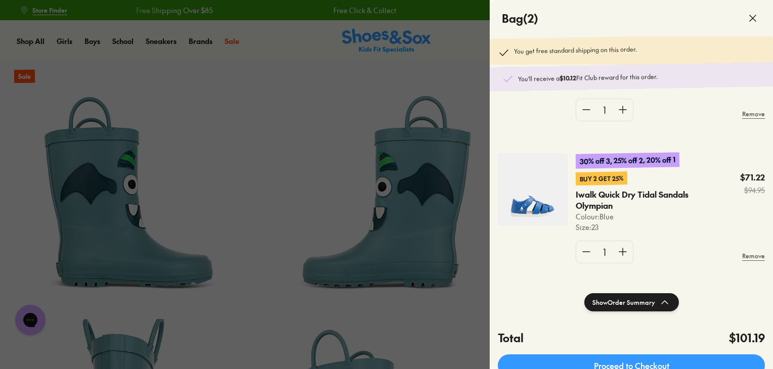
scroll to position [101, 0]
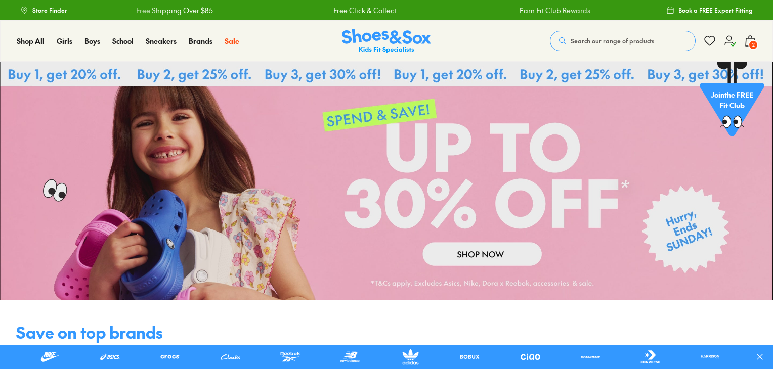
click at [755, 39] on use at bounding box center [750, 41] width 9 height 10
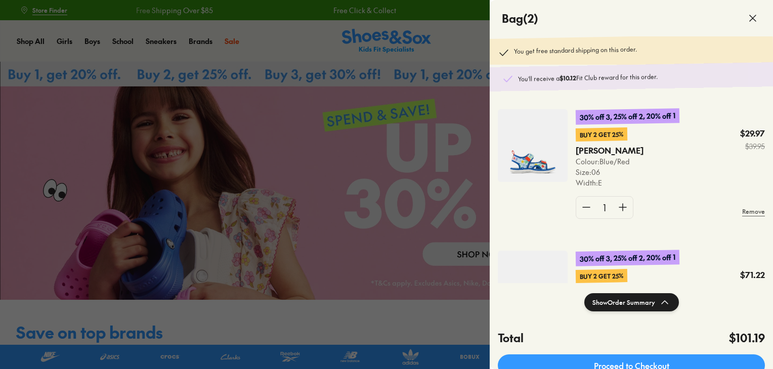
scroll to position [101, 0]
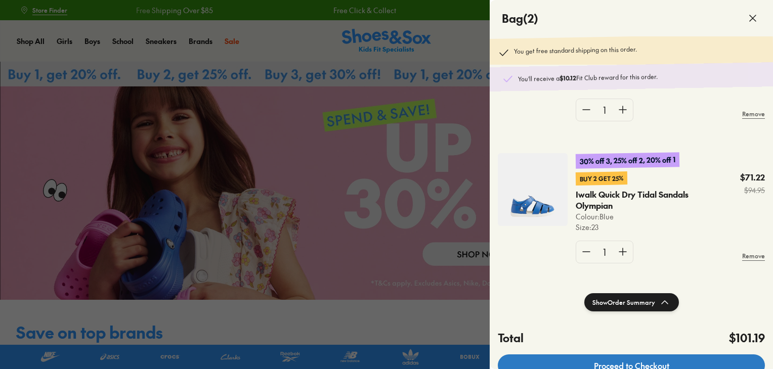
click at [628, 364] on link "Proceed to Checkout" at bounding box center [631, 366] width 267 height 22
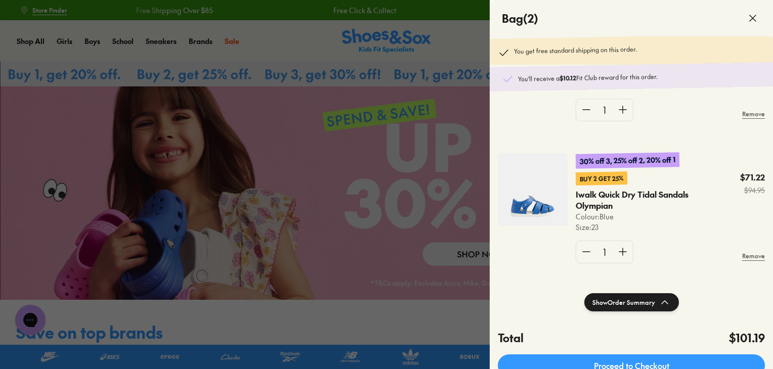
scroll to position [0, 0]
